Goal: Find specific page/section: Find specific page/section

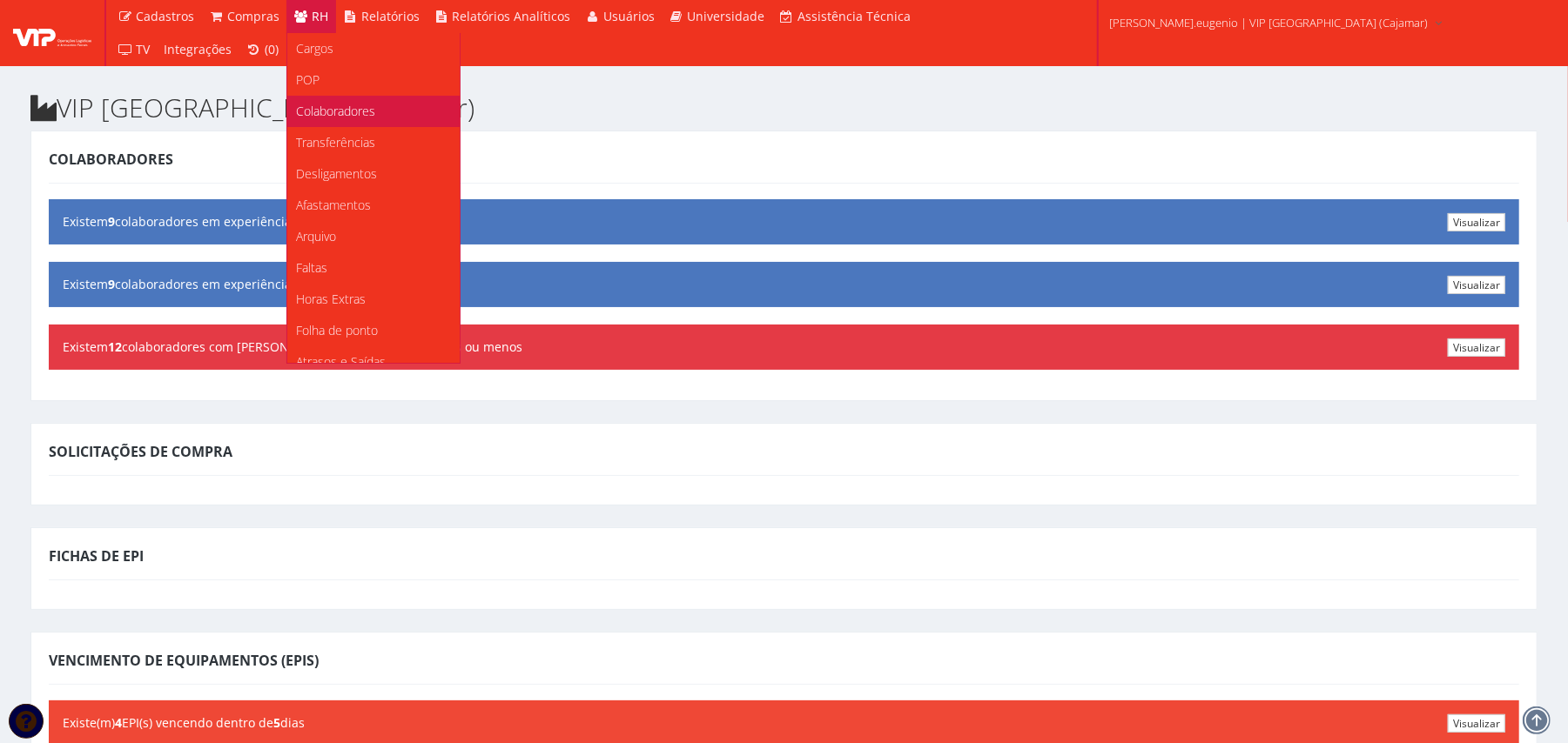
click at [331, 110] on span "Colaboradores" at bounding box center [335, 111] width 79 height 17
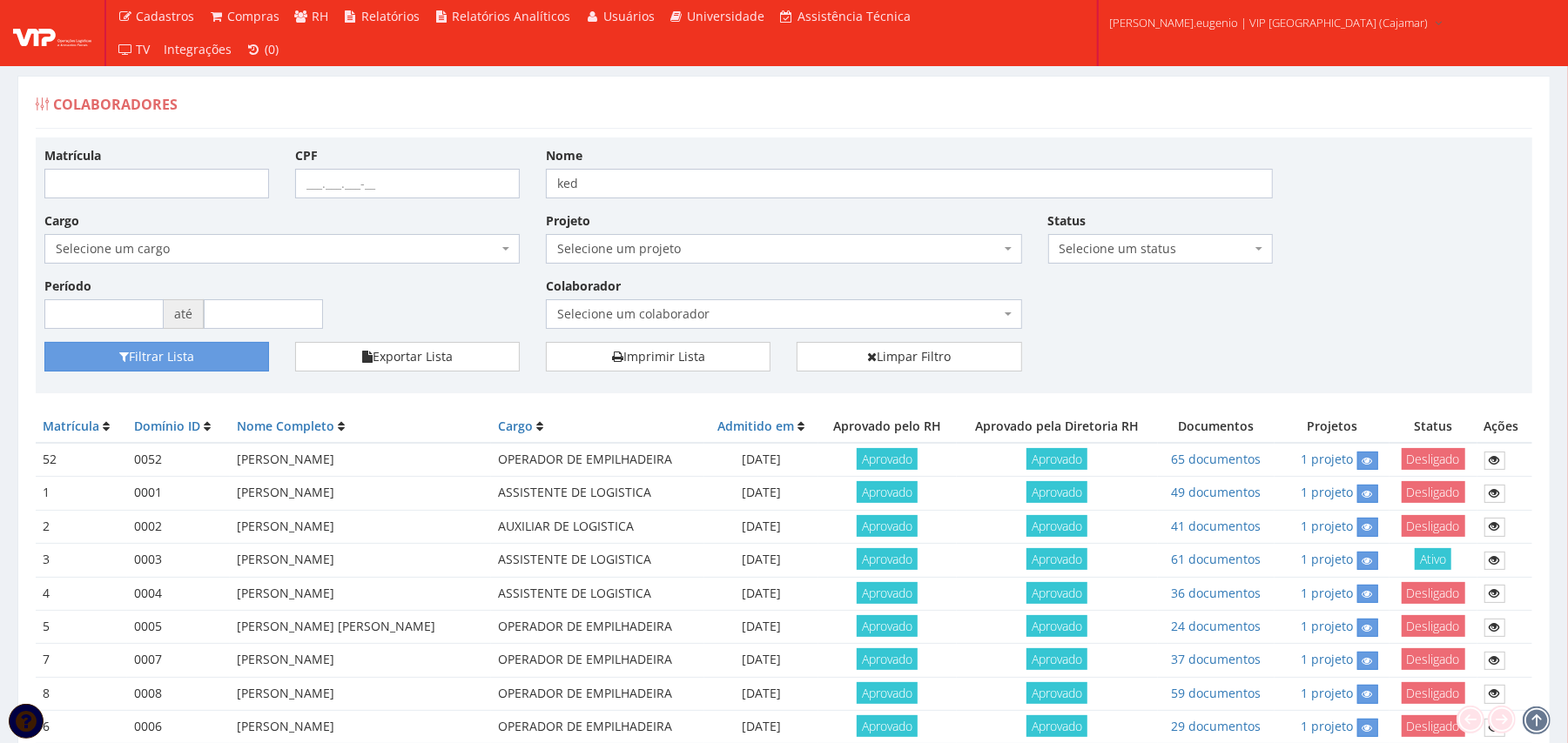
type input "ked"
click at [44, 342] on button "Filtrar Lista" at bounding box center [157, 357] width 225 height 30
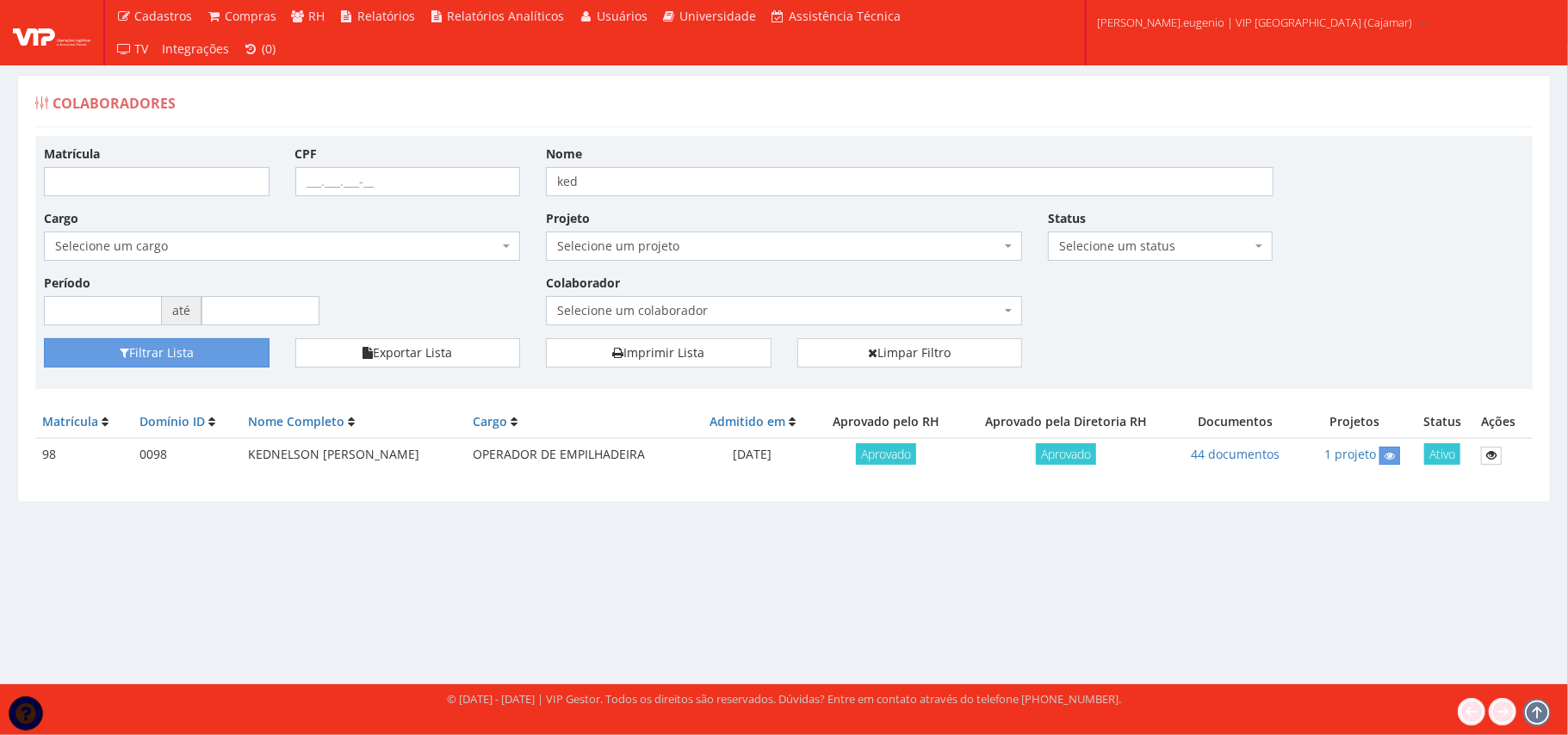
drag, startPoint x: 682, startPoint y: 456, endPoint x: 764, endPoint y: 456, distance: 82.0
click at [764, 456] on td "[DATE]" at bounding box center [753, 455] width 122 height 34
click at [769, 462] on td "[DATE]" at bounding box center [753, 455] width 122 height 34
